Goal: Navigation & Orientation: Find specific page/section

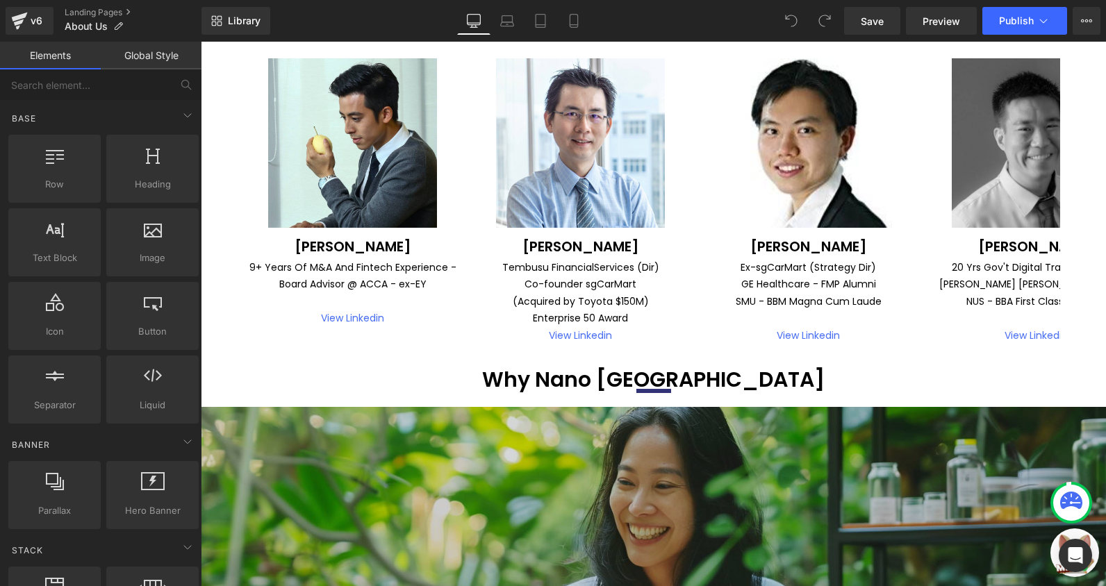
scroll to position [1181, 0]
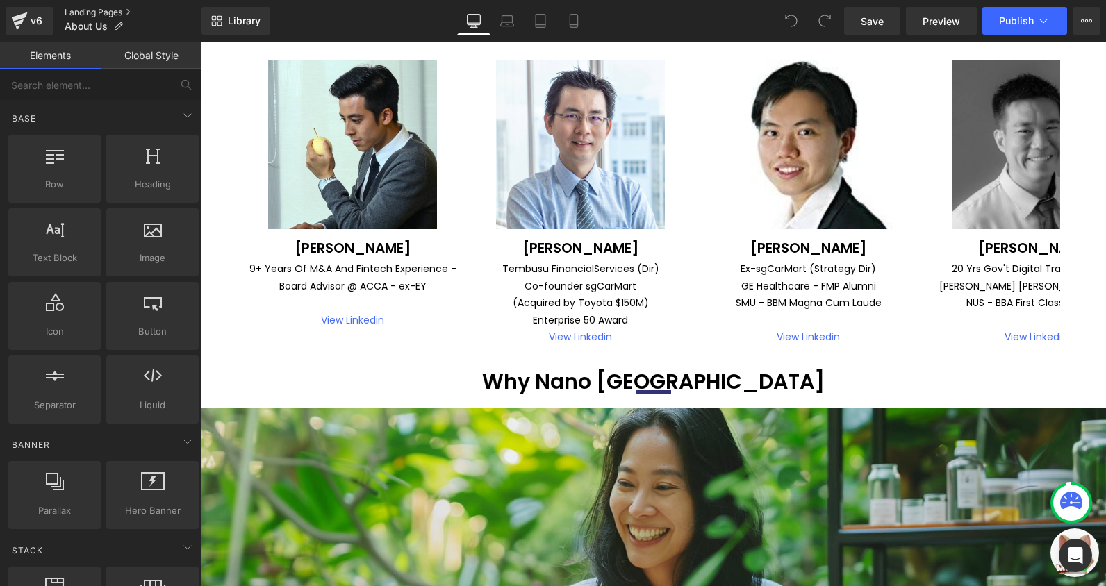
click at [78, 10] on link "Landing Pages" at bounding box center [133, 12] width 137 height 11
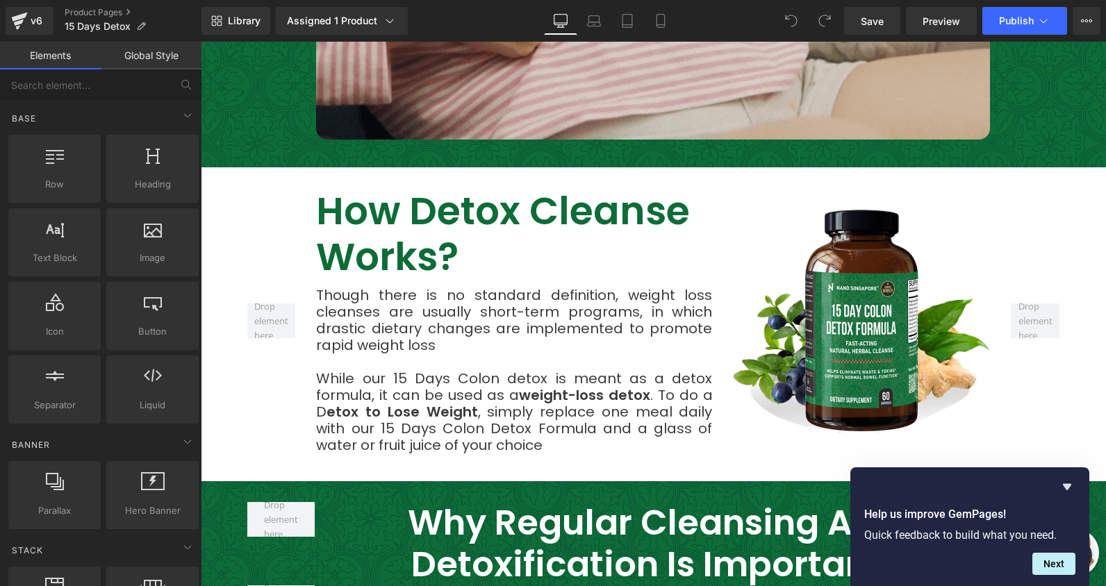
scroll to position [1806, 0]
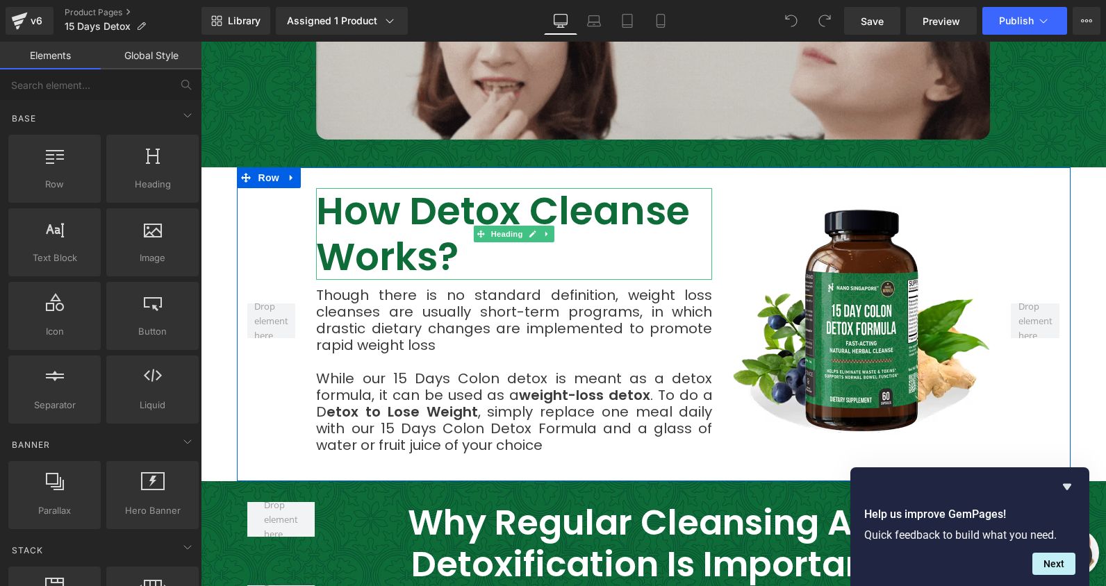
click at [374, 188] on h2 "How Detox Cleanse Works?" at bounding box center [514, 234] width 396 height 92
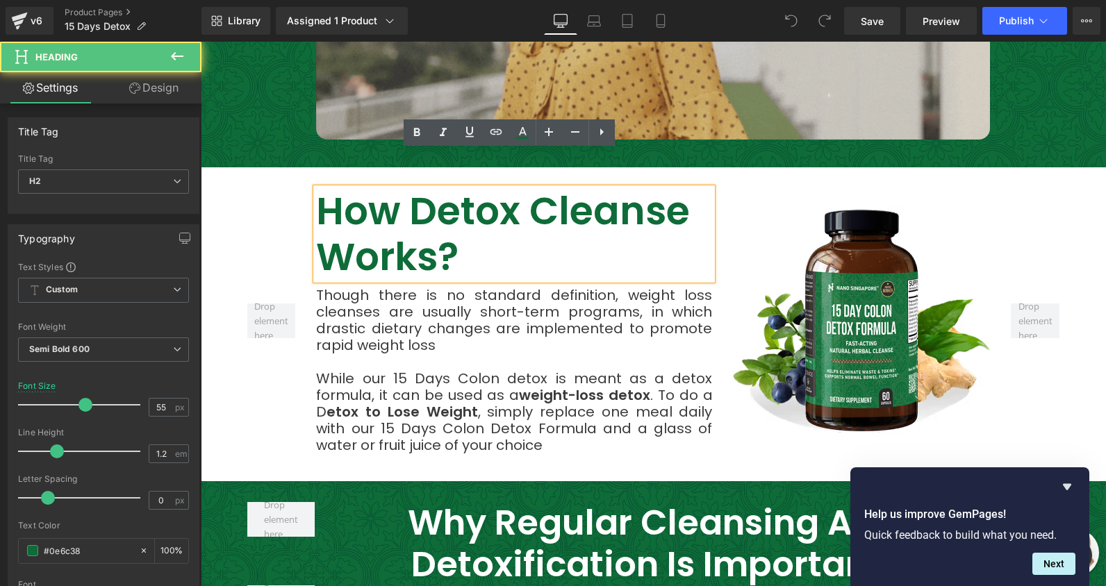
click at [487, 370] on div "While our 15 Days Colon detox is meant as a detox formula, it can be used as a …" at bounding box center [514, 411] width 396 height 83
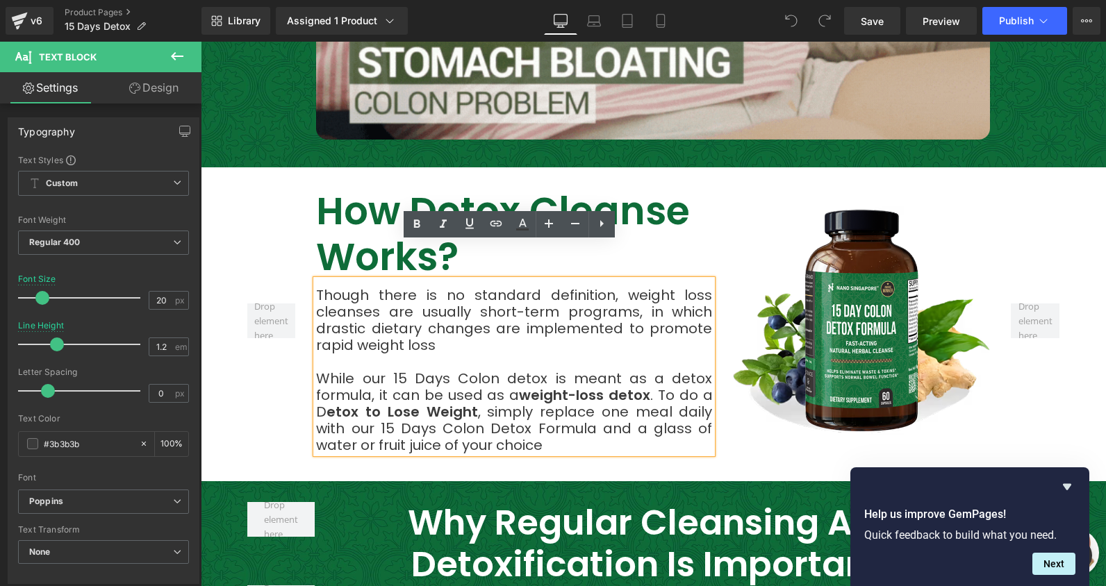
click at [1055, 383] on div at bounding box center [1034, 320] width 69 height 265
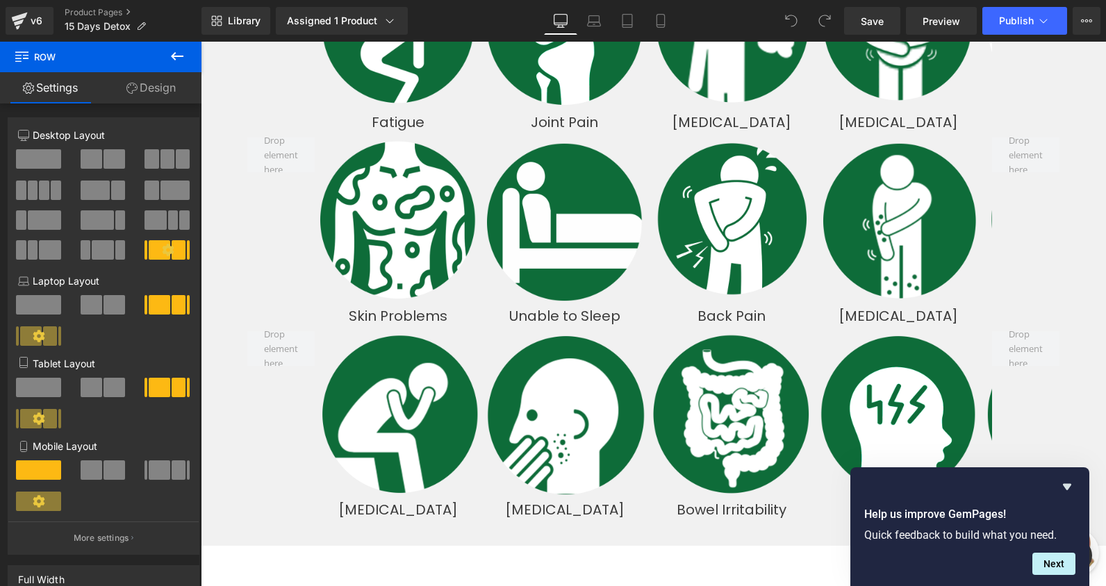
scroll to position [3195, 0]
